Goal: Transaction & Acquisition: Purchase product/service

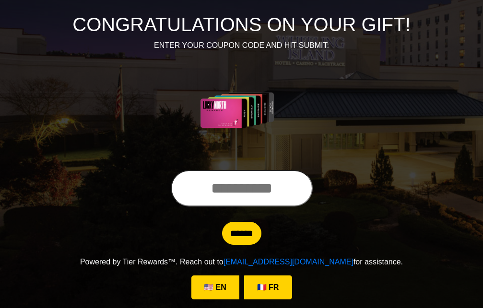
scroll to position [110, 0]
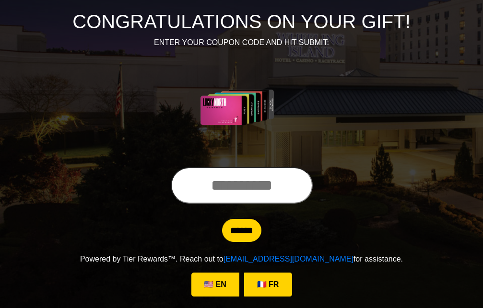
click at [172, 189] on input "text" at bounding box center [242, 185] width 142 height 36
type input "**********"
click at [237, 233] on input "******" at bounding box center [241, 230] width 39 height 23
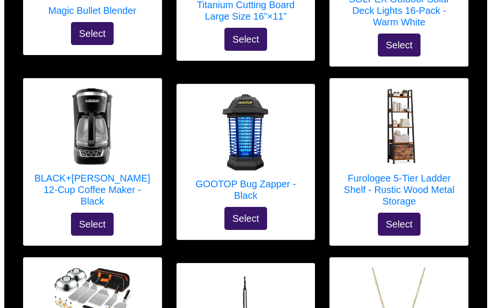
scroll to position [95, 0]
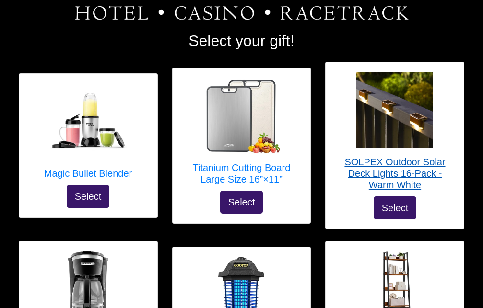
click at [398, 120] on img at bounding box center [394, 110] width 77 height 77
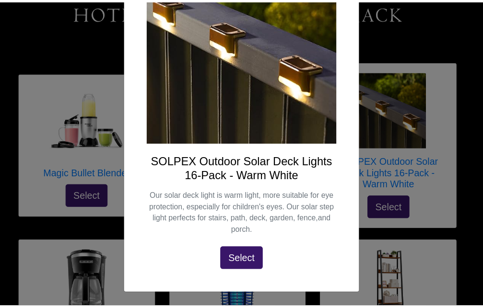
scroll to position [0, 0]
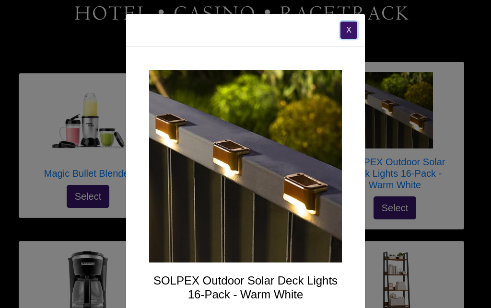
click at [344, 27] on button "X" at bounding box center [348, 30] width 17 height 17
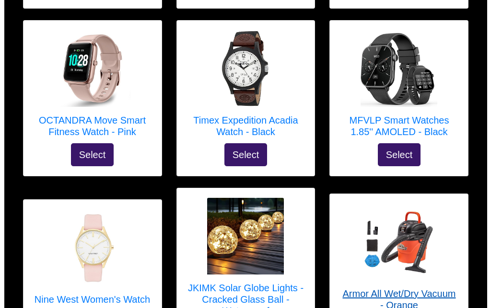
scroll to position [2608, 0]
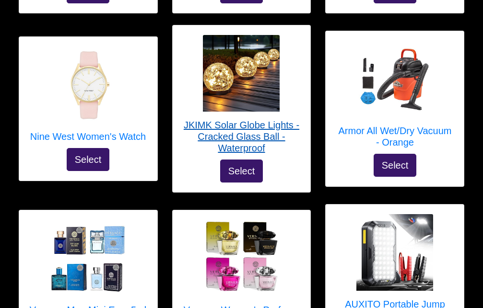
click at [247, 59] on img at bounding box center [241, 73] width 77 height 77
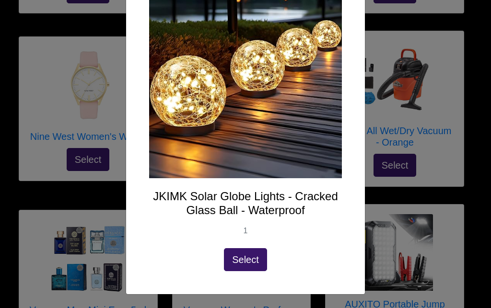
scroll to position [0, 0]
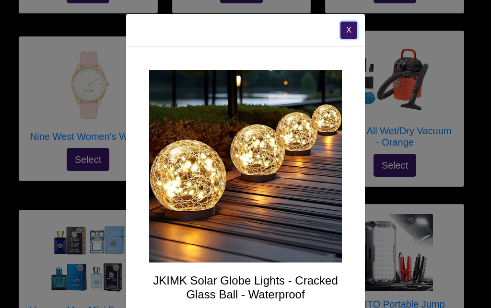
click at [345, 29] on button "X" at bounding box center [348, 30] width 17 height 17
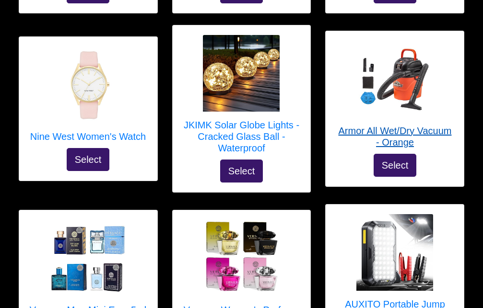
click at [398, 66] on img at bounding box center [394, 79] width 77 height 77
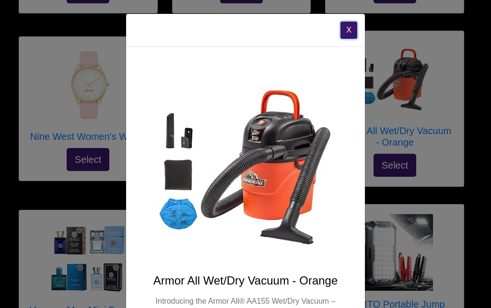
click at [347, 30] on button "X" at bounding box center [348, 30] width 17 height 17
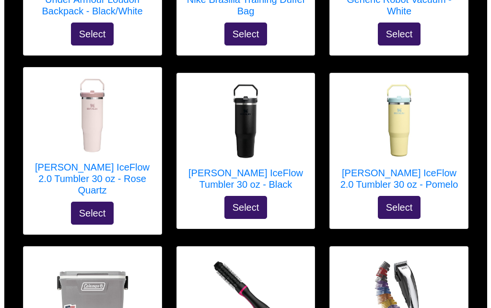
scroll to position [3423, 0]
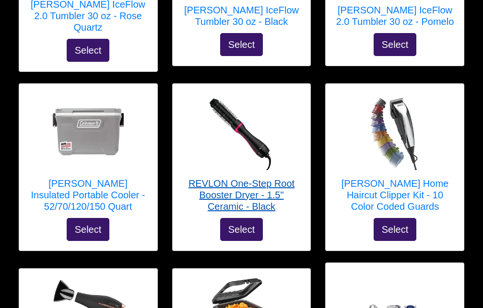
click at [238, 114] on img at bounding box center [241, 131] width 77 height 77
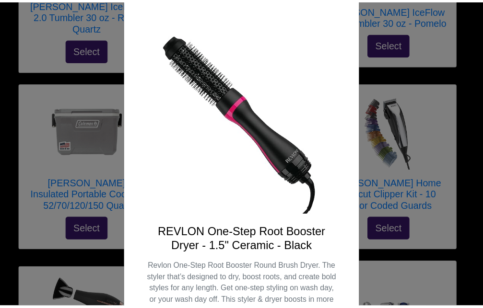
scroll to position [0, 0]
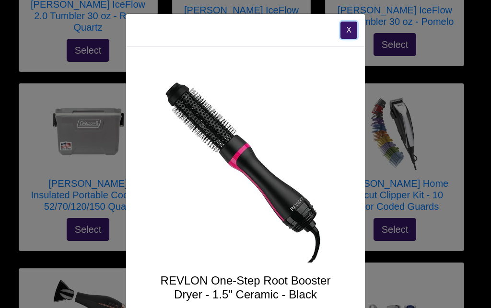
click at [342, 27] on button "X" at bounding box center [348, 30] width 17 height 17
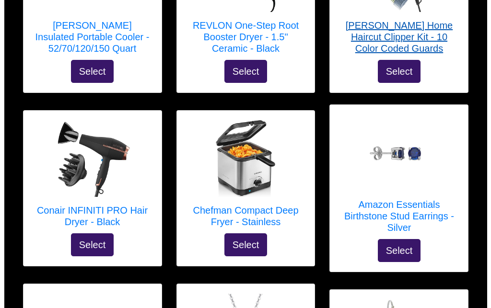
scroll to position [3586, 0]
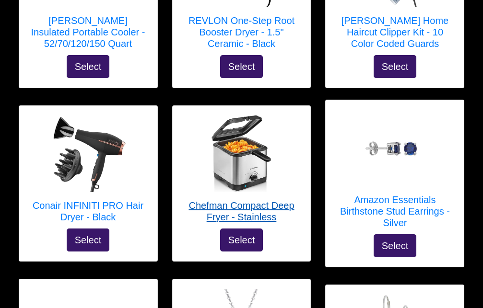
click at [252, 162] on img at bounding box center [241, 154] width 77 height 77
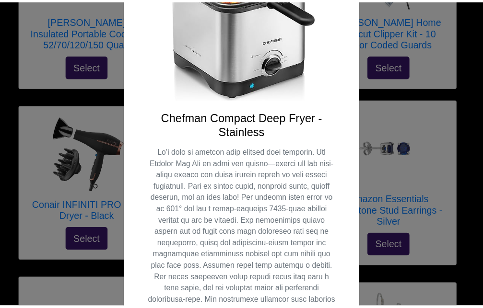
scroll to position [0, 0]
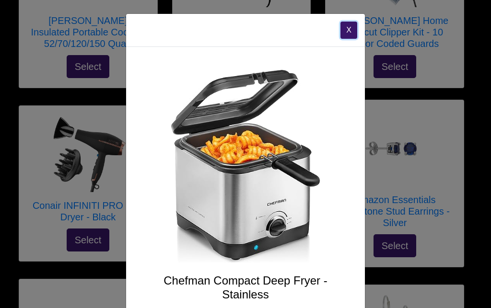
click at [341, 30] on button "X" at bounding box center [348, 30] width 17 height 17
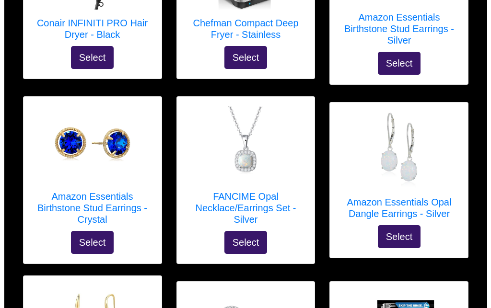
scroll to position [3749, 0]
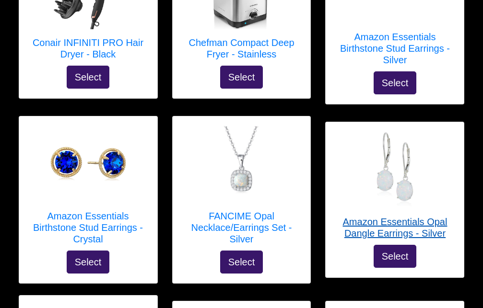
click at [389, 168] on img at bounding box center [394, 170] width 77 height 77
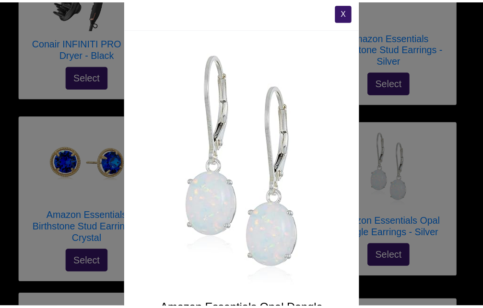
scroll to position [0, 0]
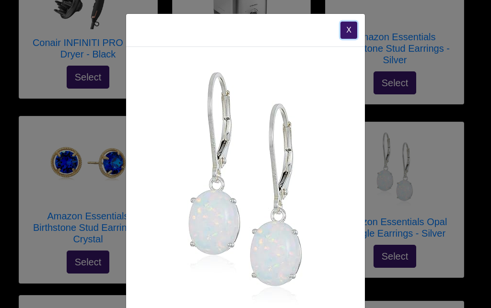
click at [347, 30] on button "X" at bounding box center [348, 30] width 17 height 17
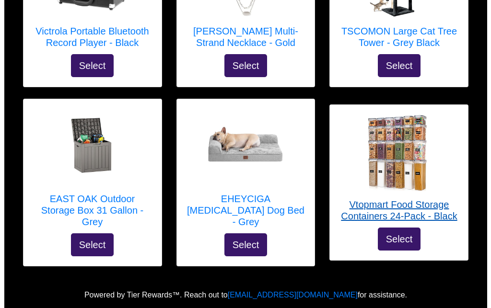
scroll to position [4496, 0]
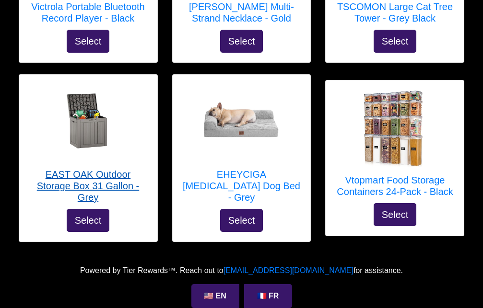
click at [81, 110] on img at bounding box center [88, 122] width 77 height 77
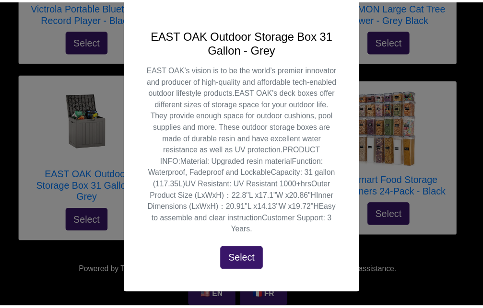
scroll to position [0, 0]
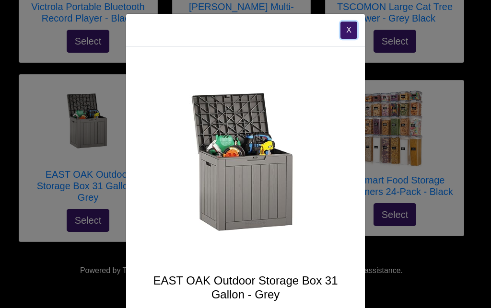
click at [345, 26] on button "X" at bounding box center [348, 30] width 17 height 17
